Goal: Task Accomplishment & Management: Manage account settings

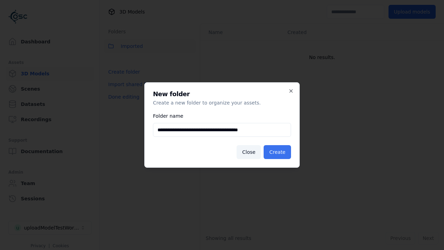
type input "**********"
click at [278, 152] on button "Create" at bounding box center [277, 152] width 27 height 14
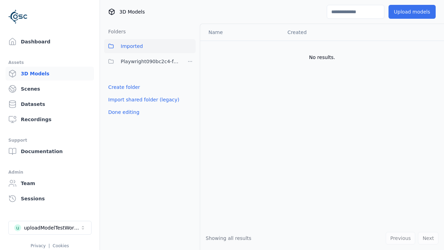
click at [142, 61] on span "Playwright090bc2c4-f545-4694-975a-cca37abf7464" at bounding box center [151, 61] width 60 height 8
click at [413, 12] on button "Upload models" at bounding box center [412, 12] width 47 height 14
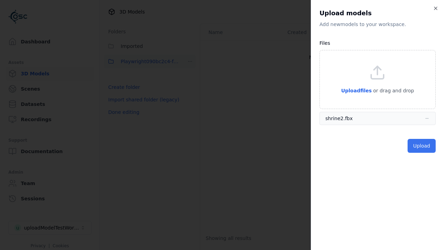
click at [422, 146] on button "Upload" at bounding box center [422, 146] width 28 height 14
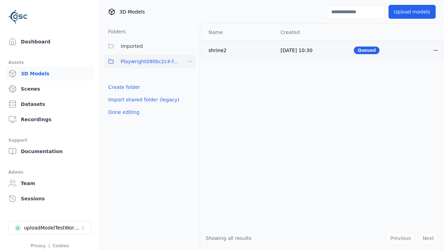
click at [436, 50] on html "Support Dashboard Assets 3D Models Scenes Datasets Recordings Support Documenta…" at bounding box center [222, 125] width 444 height 250
click at [420, 77] on div "Delete" at bounding box center [420, 76] width 41 height 11
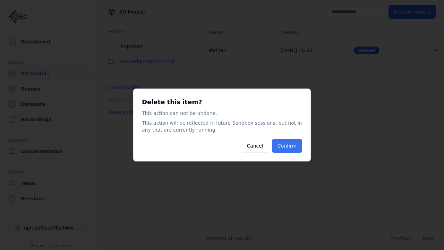
click at [288, 146] on button "Confirm" at bounding box center [287, 146] width 30 height 14
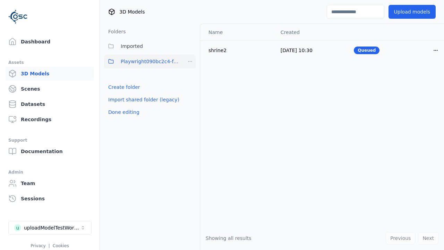
click at [190, 61] on html "Support Dashboard Assets 3D Models Scenes Datasets Recordings Support Documenta…" at bounding box center [222, 125] width 444 height 250
